Goal: Information Seeking & Learning: Learn about a topic

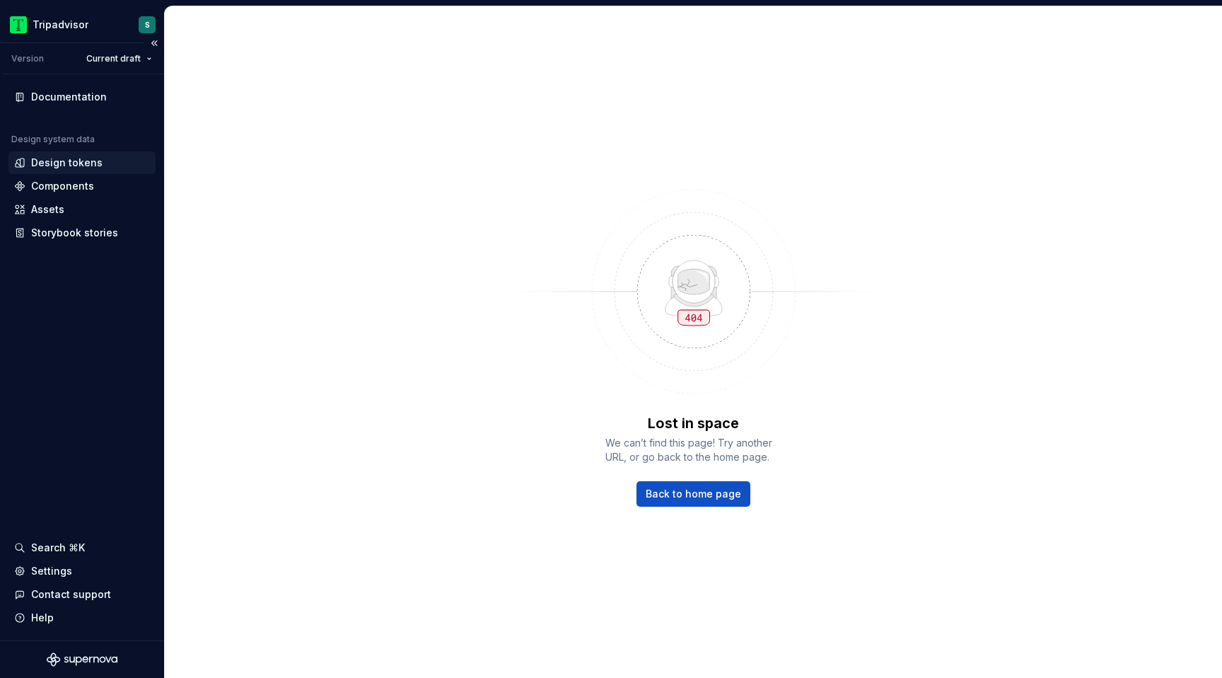
click at [68, 165] on div "Design tokens" at bounding box center [66, 163] width 71 height 14
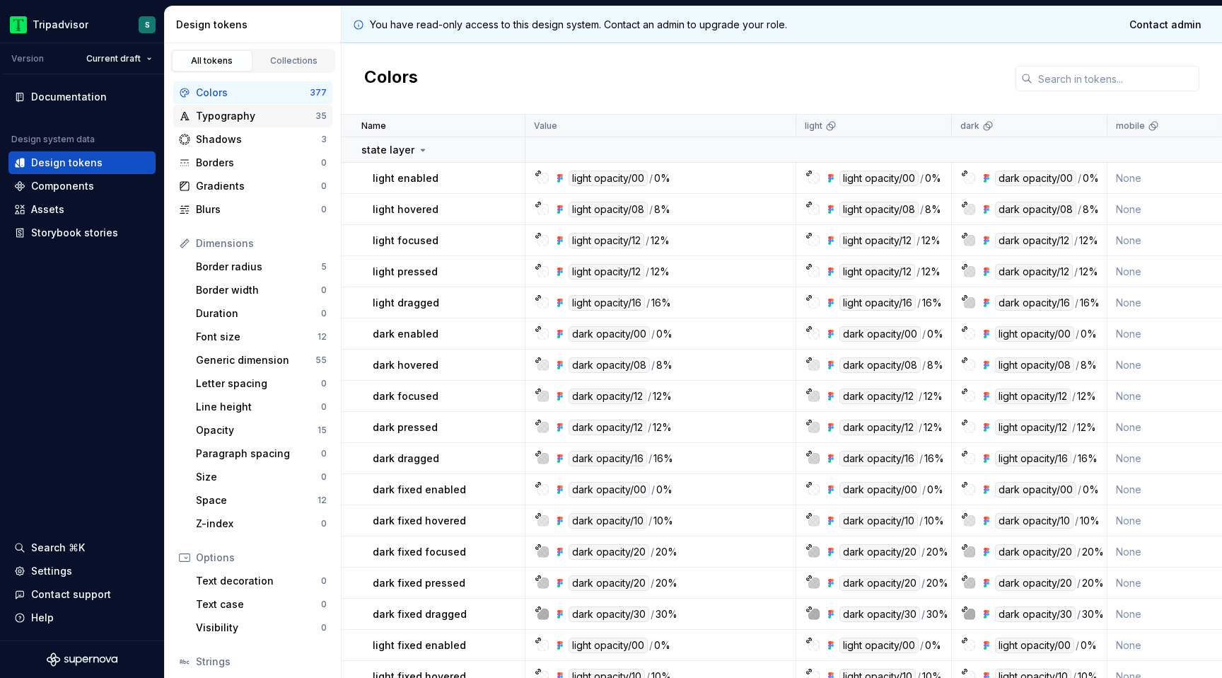
click at [243, 111] on div "Typography" at bounding box center [256, 116] width 120 height 14
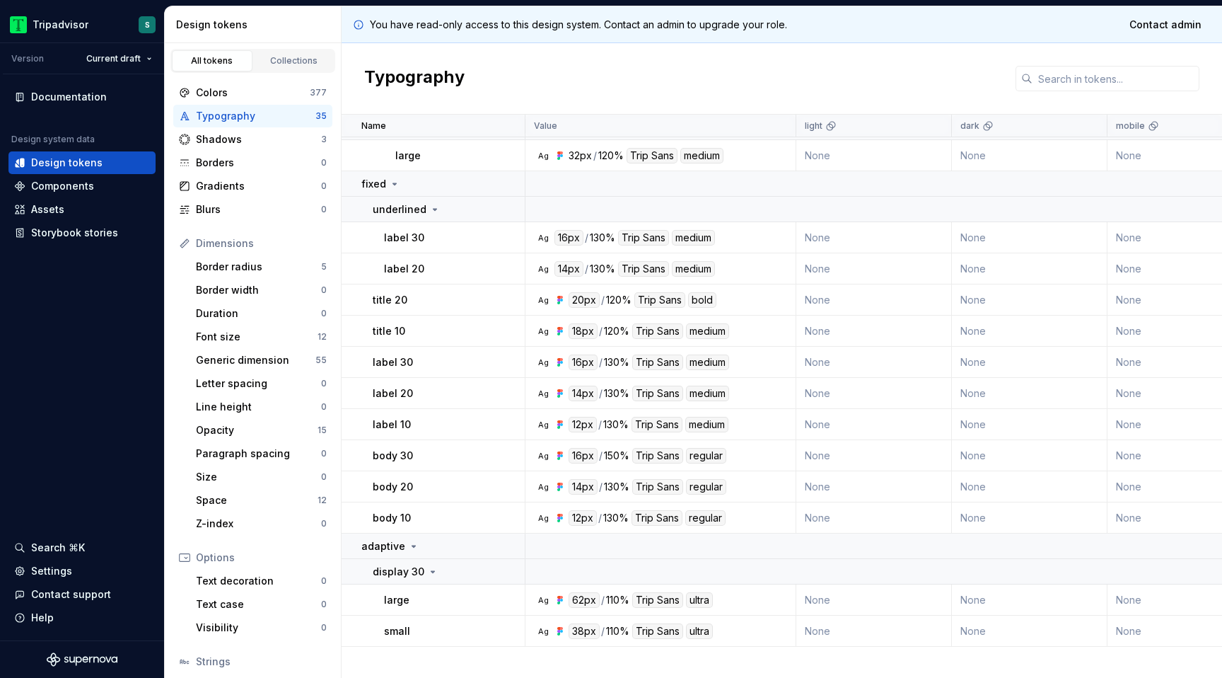
scroll to position [1339, 0]
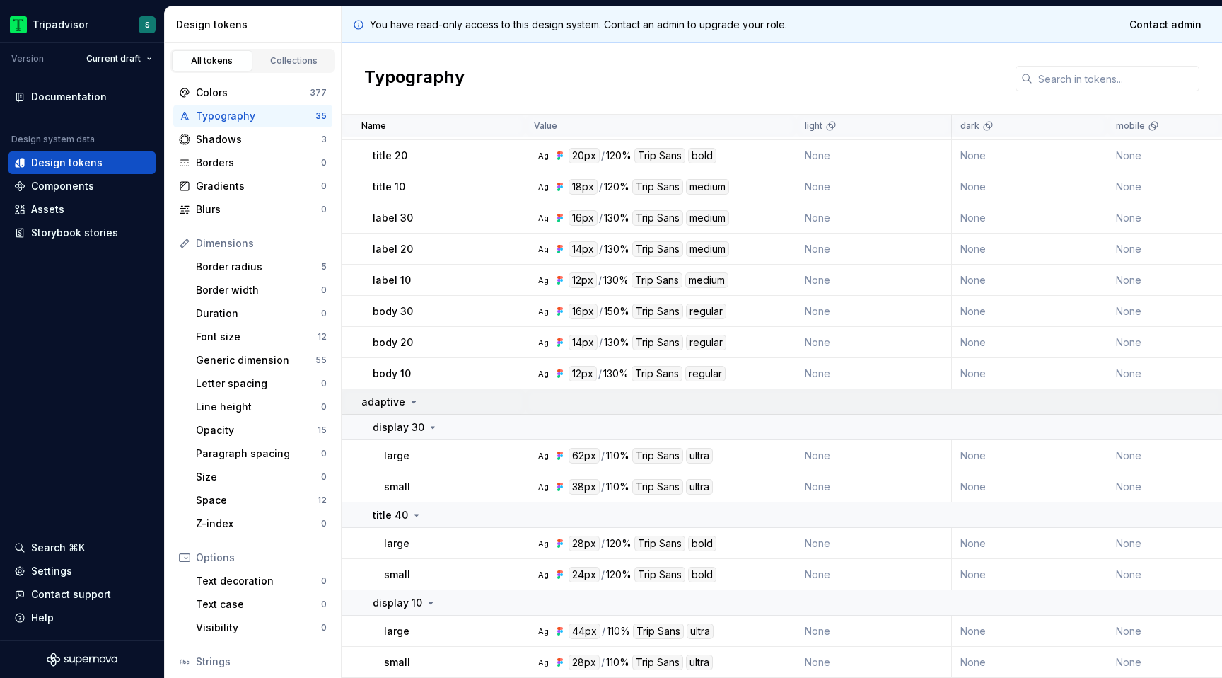
click at [437, 405] on div "adaptive" at bounding box center [443, 402] width 163 height 14
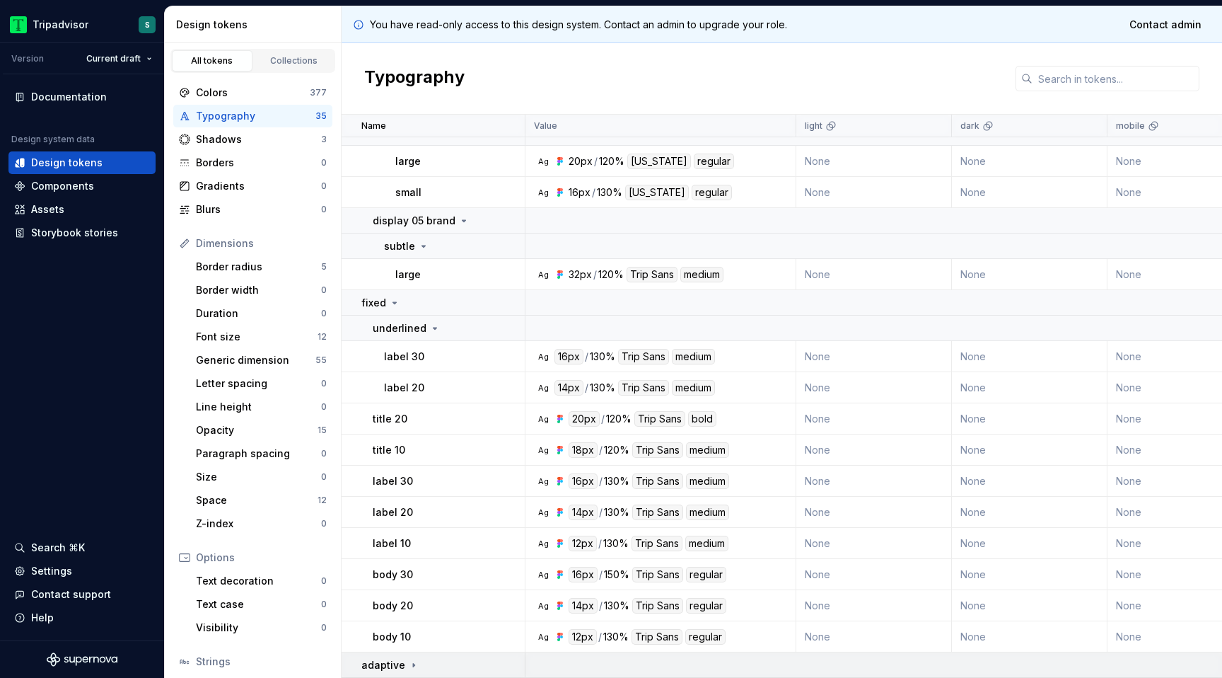
scroll to position [1051, 0]
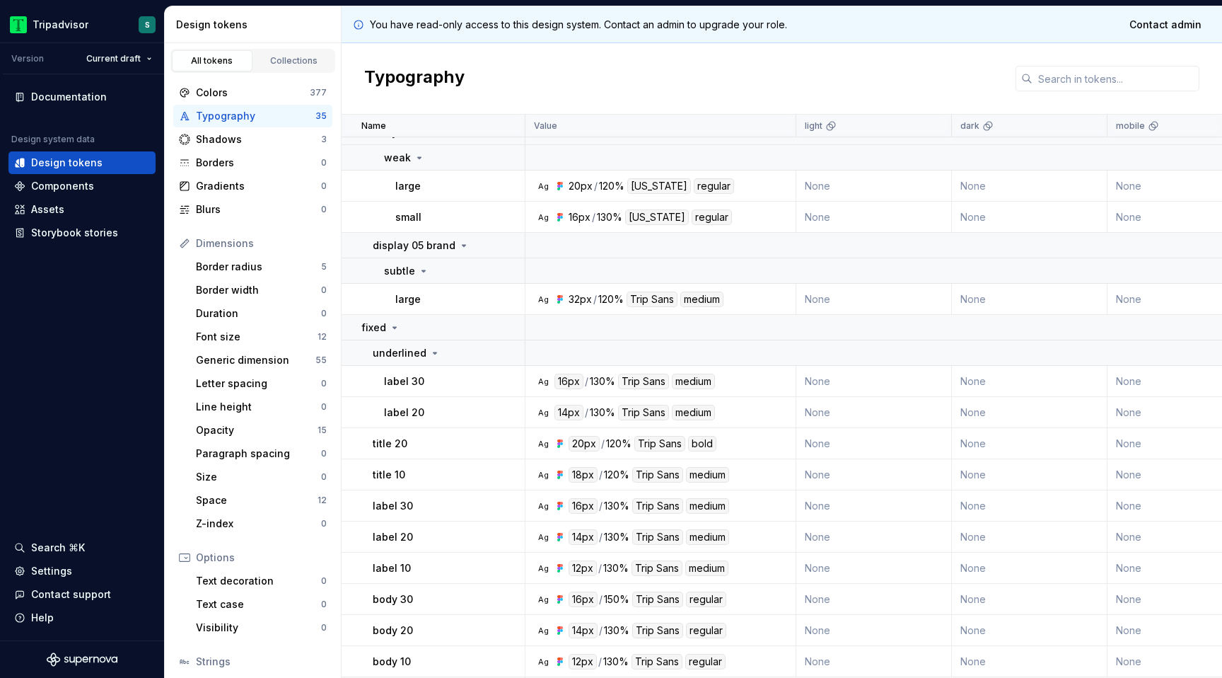
click at [631, 570] on div "12px / 130% Trip Sans medium" at bounding box center [649, 568] width 160 height 16
click at [746, 566] on div "Ag 12px / 130% Trip Sans medium" at bounding box center [665, 568] width 260 height 16
drag, startPoint x: 423, startPoint y: 568, endPoint x: 369, endPoint y: 566, distance: 54.5
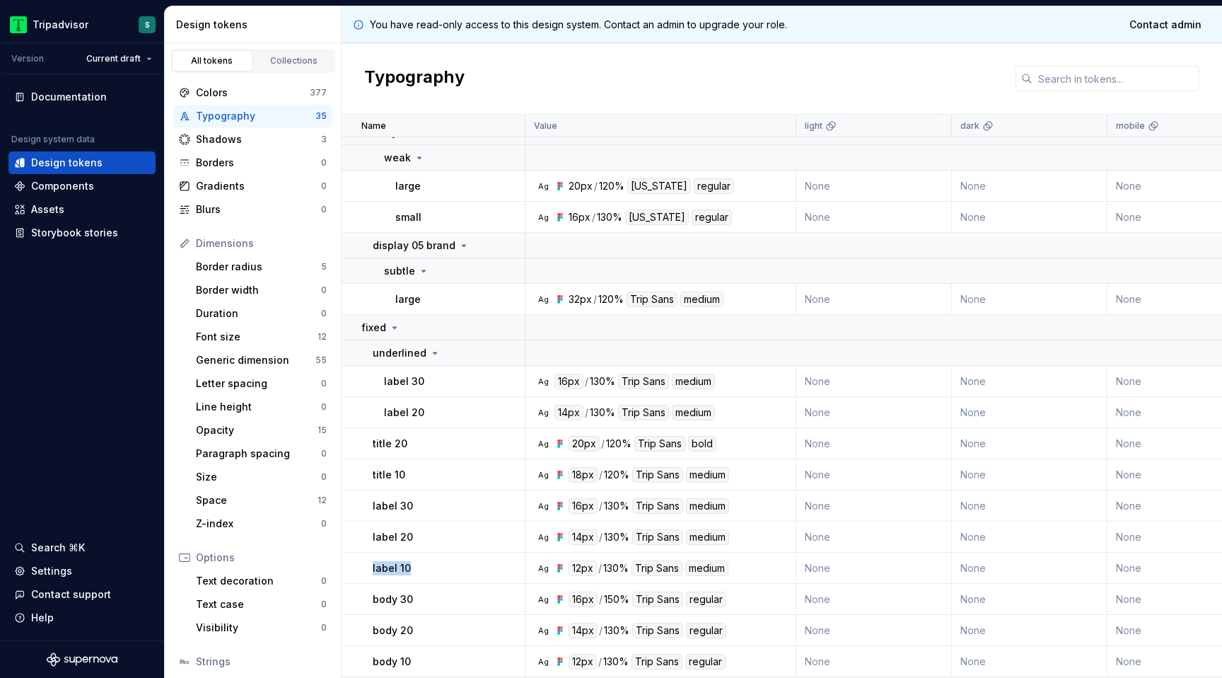
click at [367, 566] on td "label 10" at bounding box center [434, 568] width 184 height 31
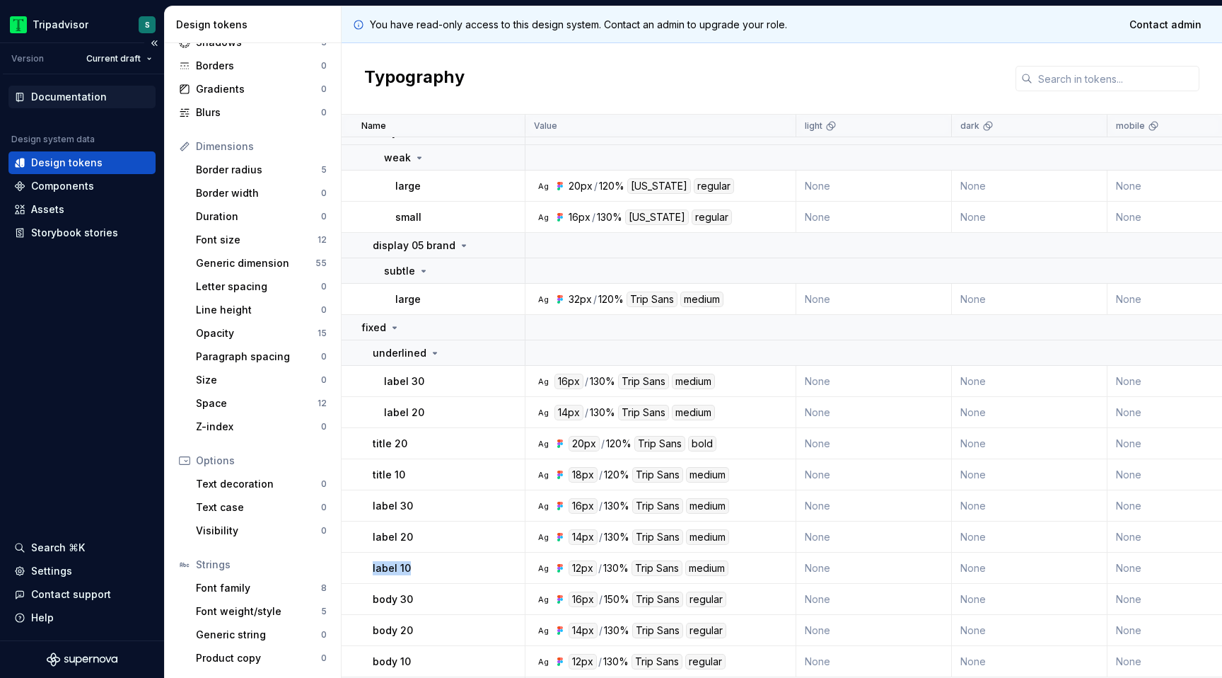
click at [76, 99] on div "Documentation" at bounding box center [69, 97] width 76 height 14
